Goal: Task Accomplishment & Management: Use online tool/utility

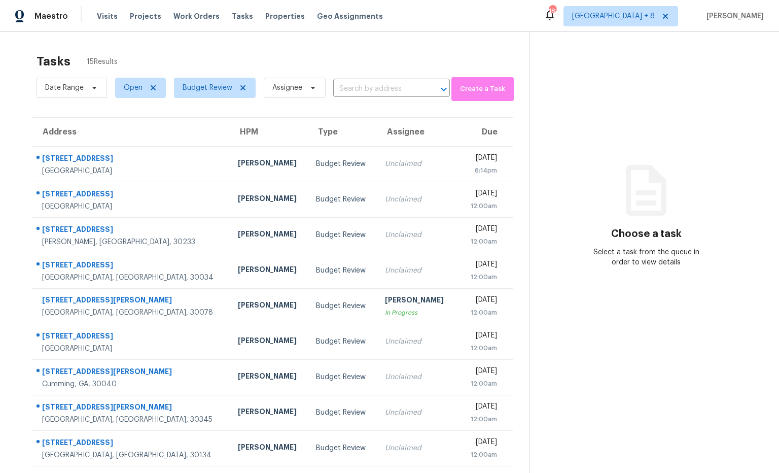
scroll to position [56, 0]
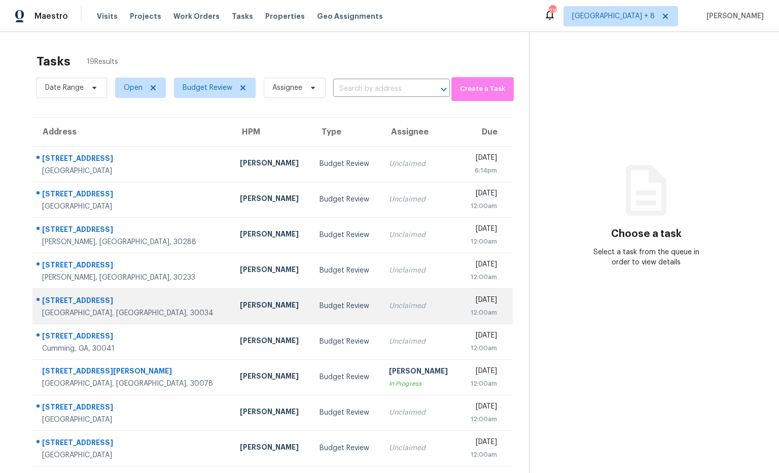
scroll to position [56, 0]
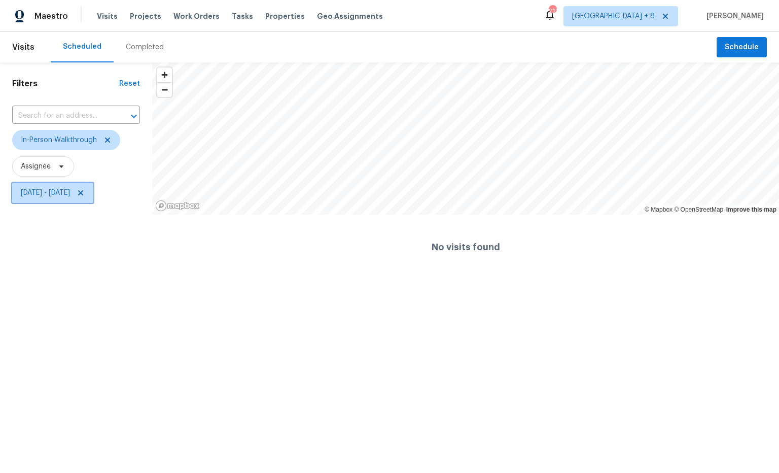
click at [70, 189] on span "Mon, Oct 06 - Mon, Oct 06" at bounding box center [45, 193] width 49 height 10
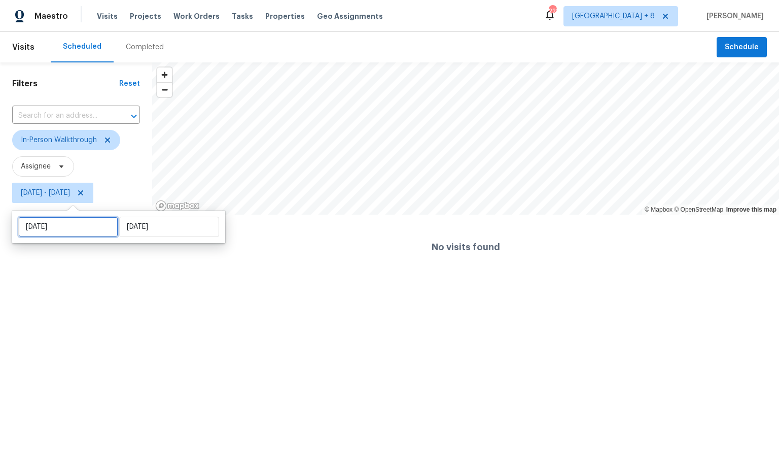
select select "9"
select select "2025"
select select "10"
select select "2025"
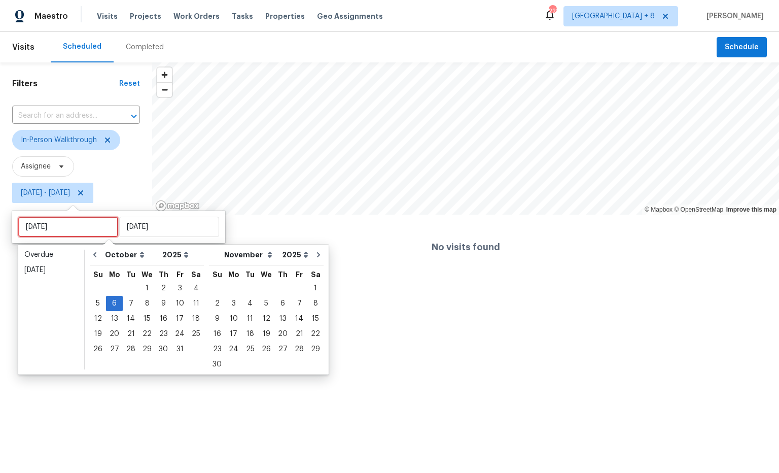
drag, startPoint x: 101, startPoint y: 226, endPoint x: 98, endPoint y: 220, distance: 6.4
click at [101, 226] on input "Mon, Oct 06" at bounding box center [68, 227] width 100 height 20
type input "Tue, Oct 07"
drag, startPoint x: 127, startPoint y: 299, endPoint x: 136, endPoint y: 270, distance: 30.0
click at [126, 299] on div "7" at bounding box center [131, 303] width 16 height 14
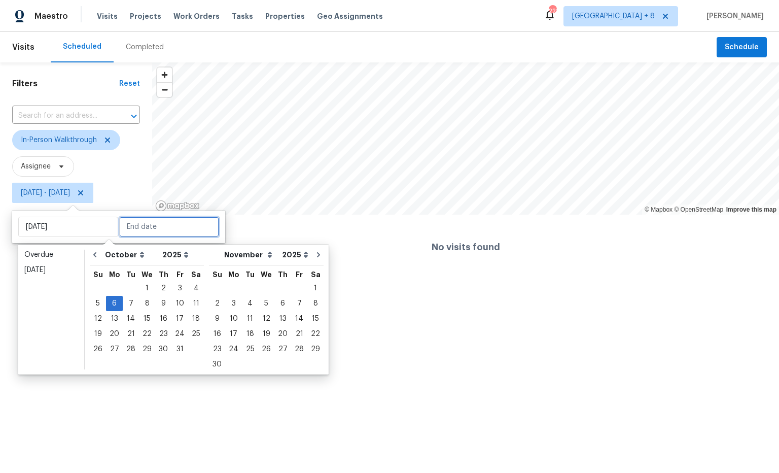
type input "Tue, Oct 07"
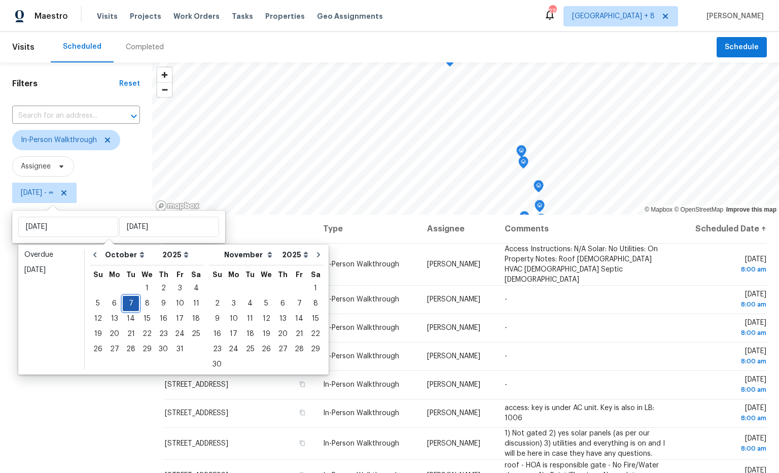
click at [130, 305] on div "7" at bounding box center [131, 303] width 16 height 14
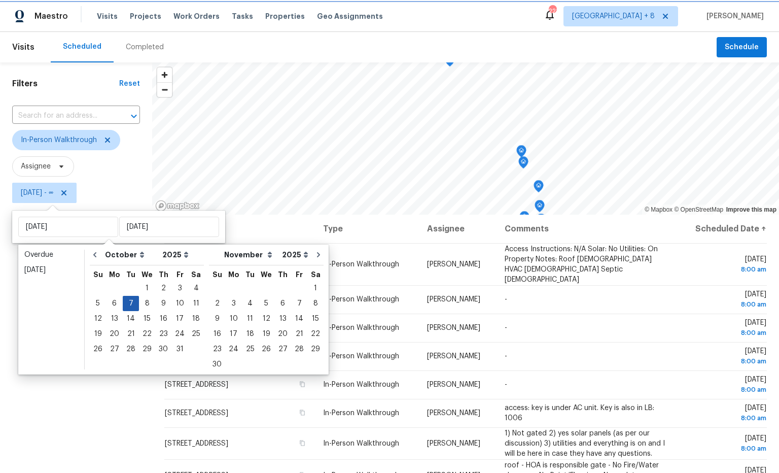
type input "Tue, Oct 07"
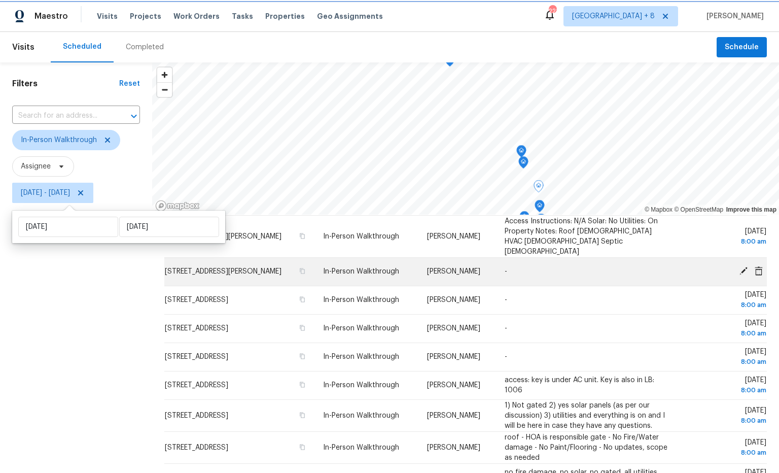
scroll to position [30, 0]
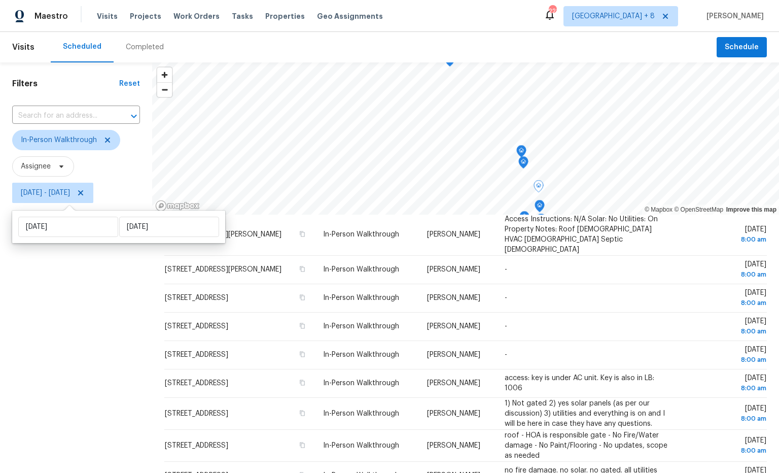
click at [110, 275] on div "Filters Reset ​ In-Person Walkthrough Assignee Tue, Oct 07 - Tue, Oct 07" at bounding box center [76, 327] width 152 height 530
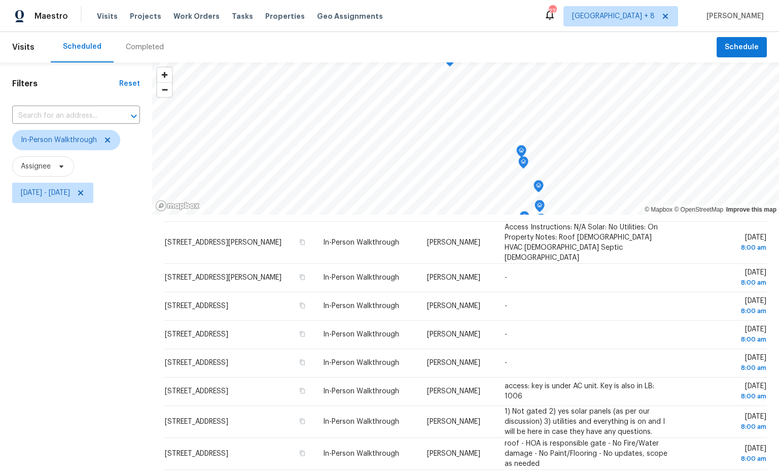
scroll to position [16, 0]
